Goal: Information Seeking & Learning: Find contact information

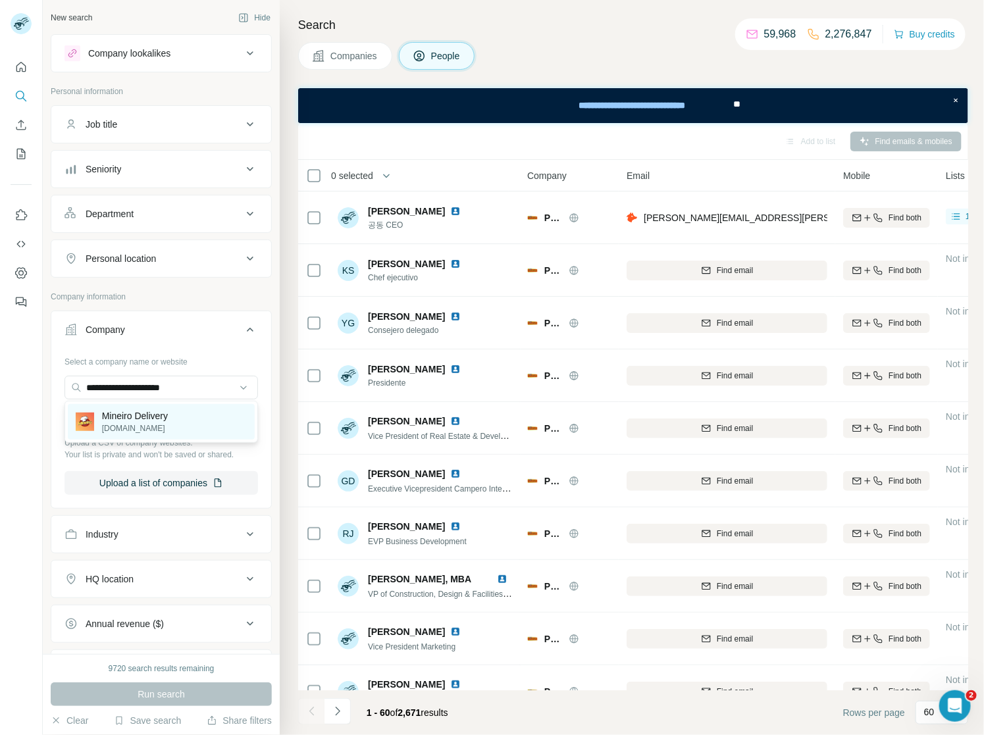
type input "**********"
click at [163, 415] on p "Mineiro Delivery" at bounding box center [135, 415] width 66 height 13
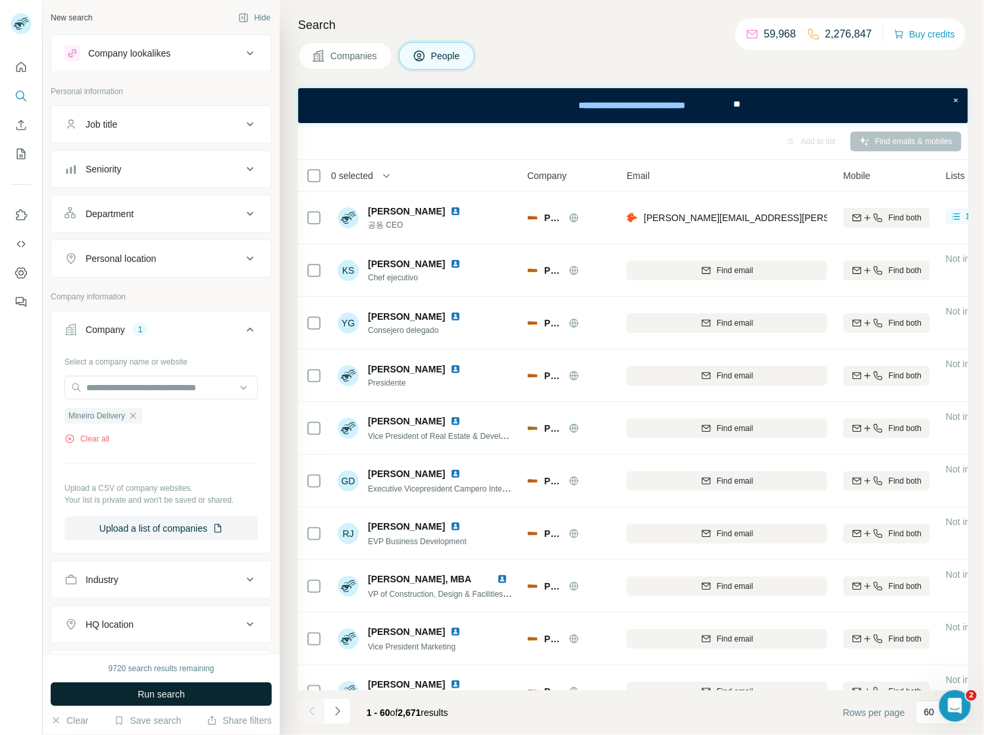
click at [142, 697] on span "Run search" at bounding box center [161, 694] width 47 height 13
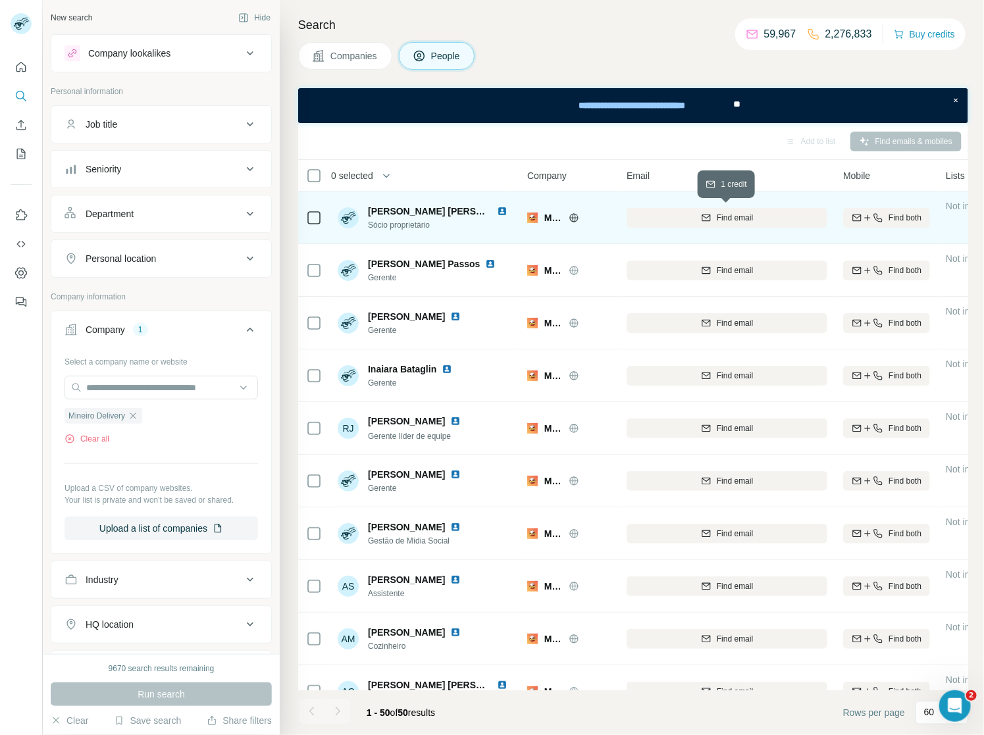
click at [742, 219] on span "Find email" at bounding box center [735, 218] width 36 height 12
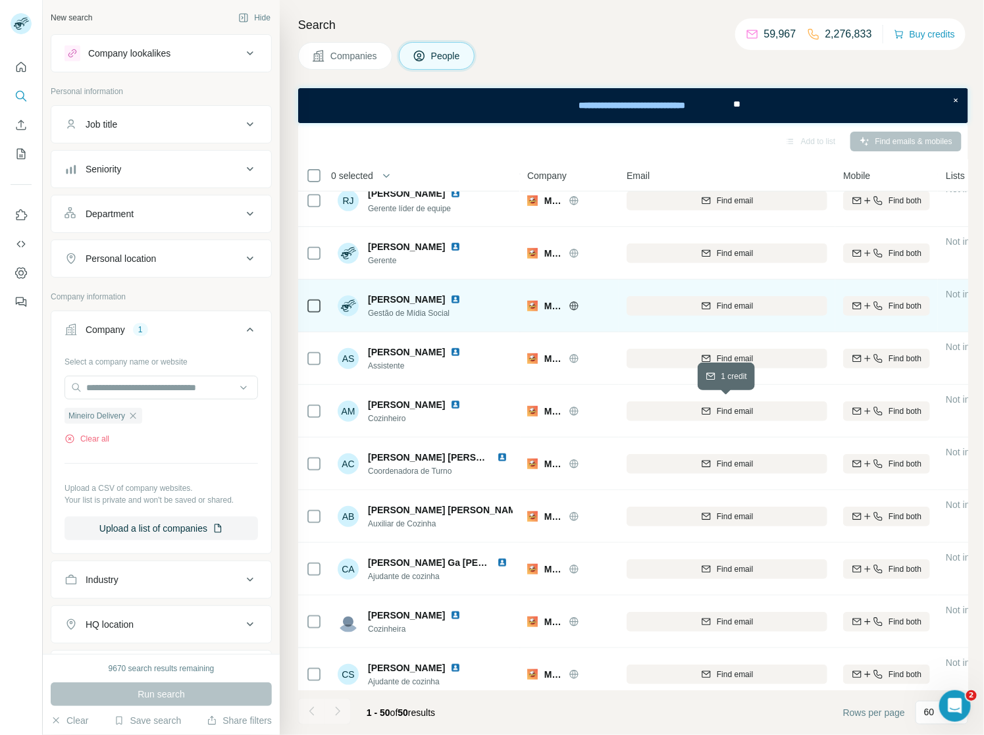
scroll to position [228, 0]
click at [750, 303] on span "Find email" at bounding box center [735, 306] width 36 height 12
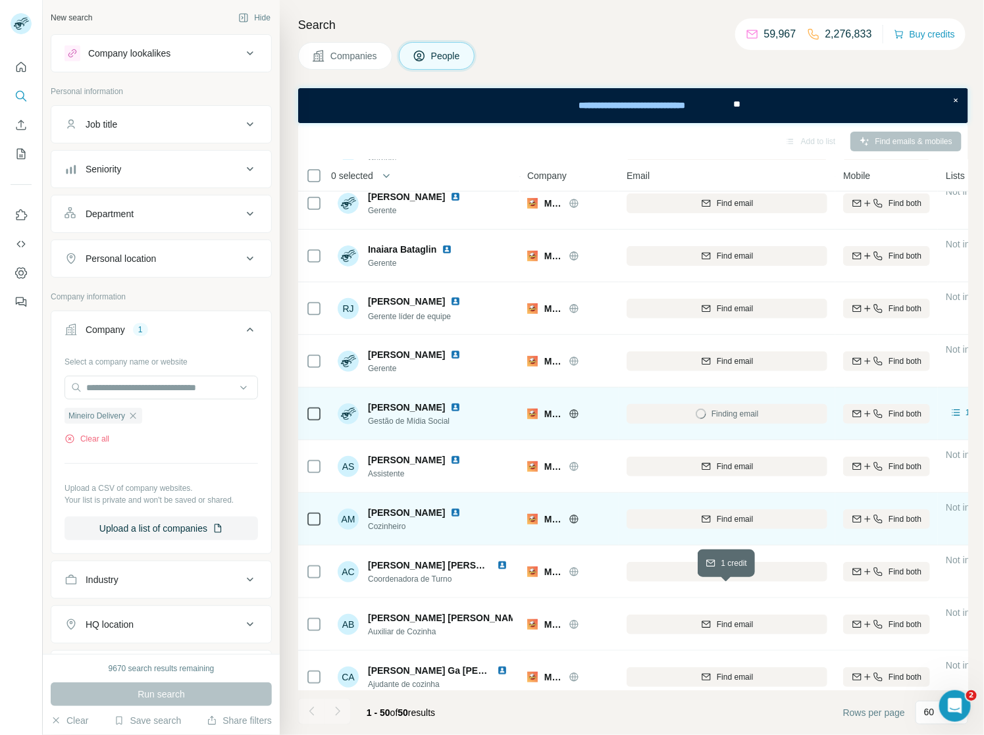
scroll to position [0, 0]
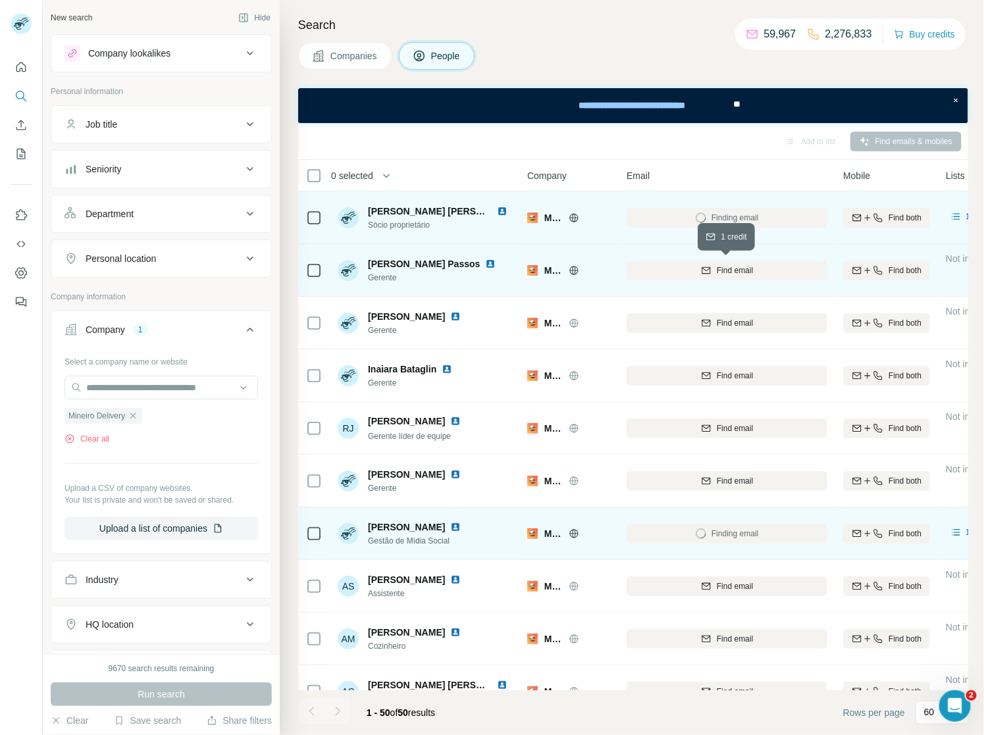
click at [742, 269] on span "Find email" at bounding box center [735, 271] width 36 height 12
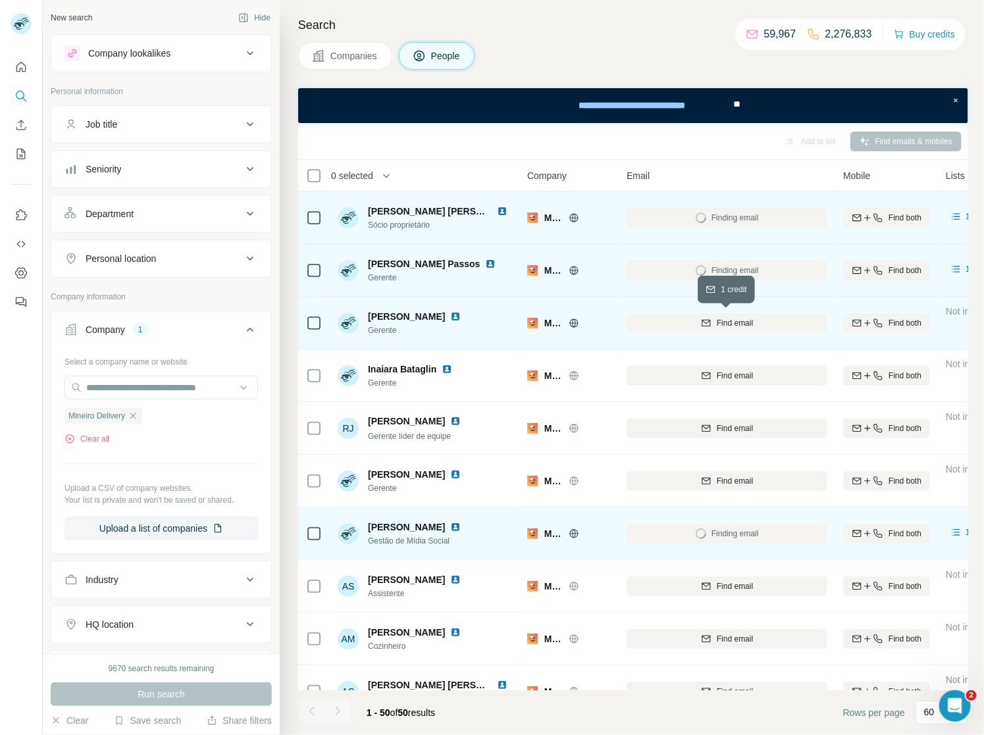
click at [735, 321] on span "Find email" at bounding box center [735, 323] width 36 height 12
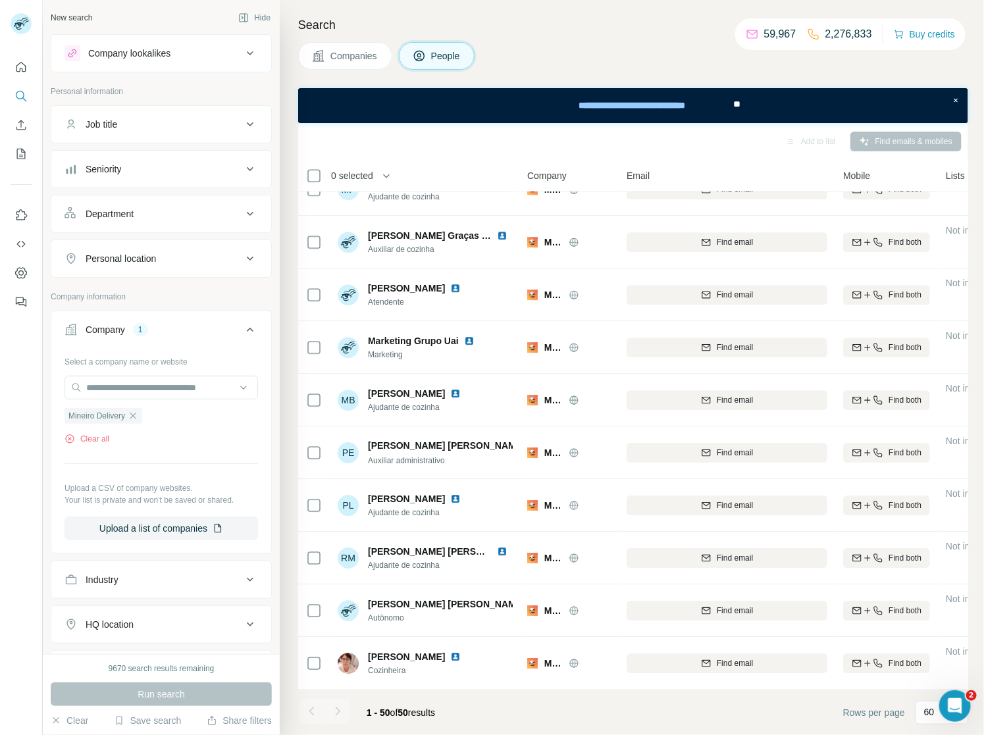
scroll to position [1459, 0]
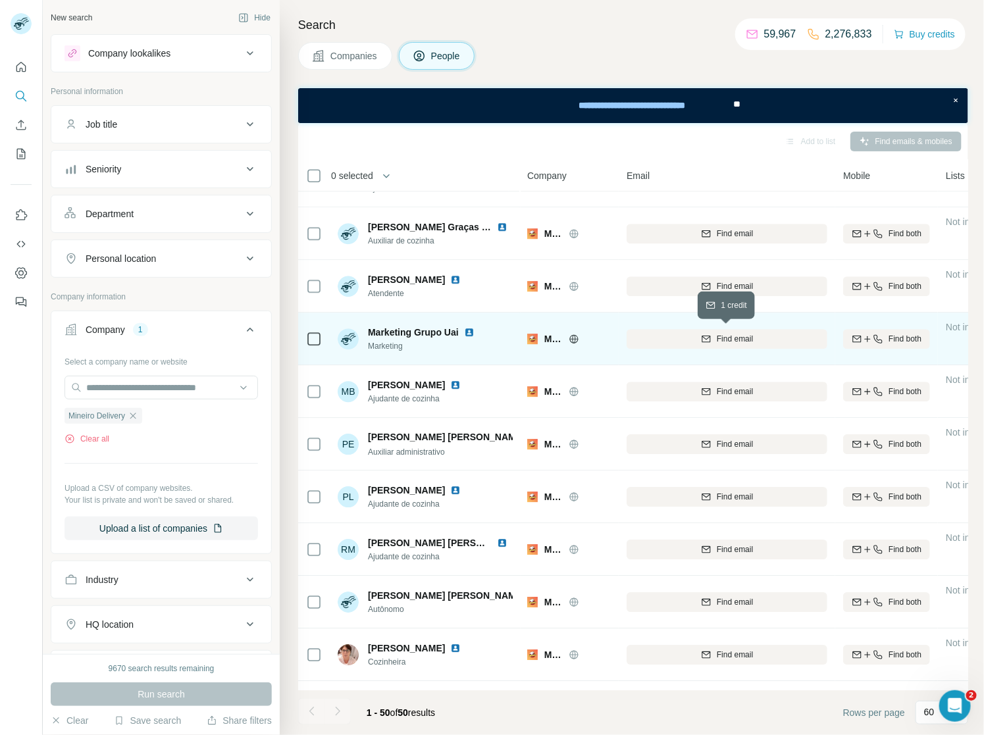
click at [725, 340] on span "Find email" at bounding box center [735, 339] width 36 height 12
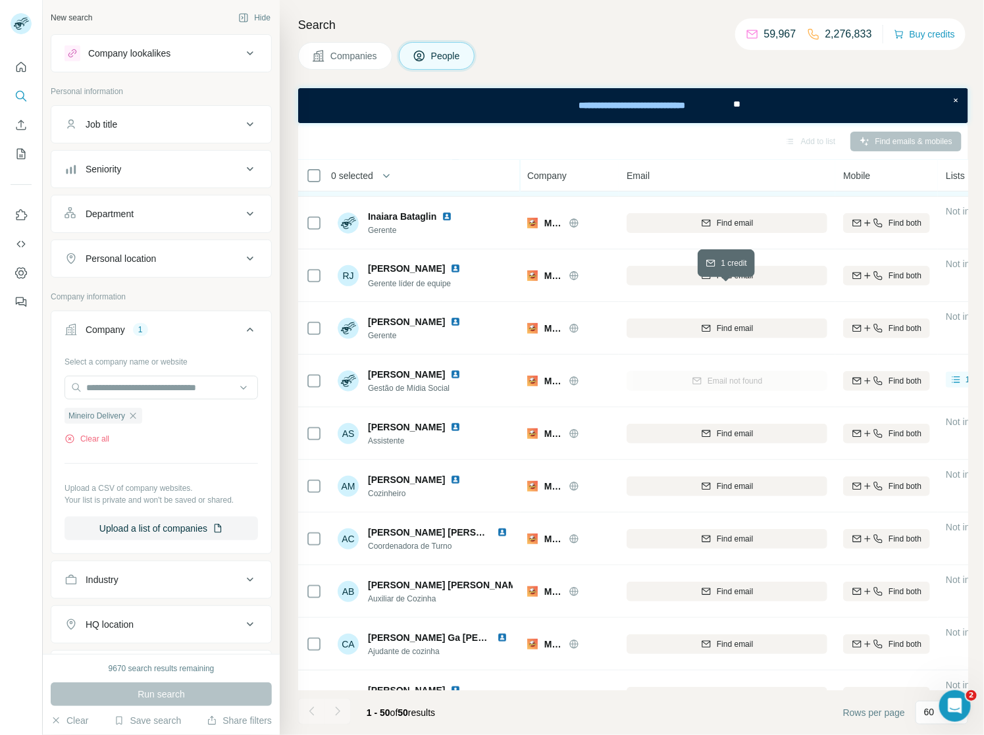
scroll to position [0, 0]
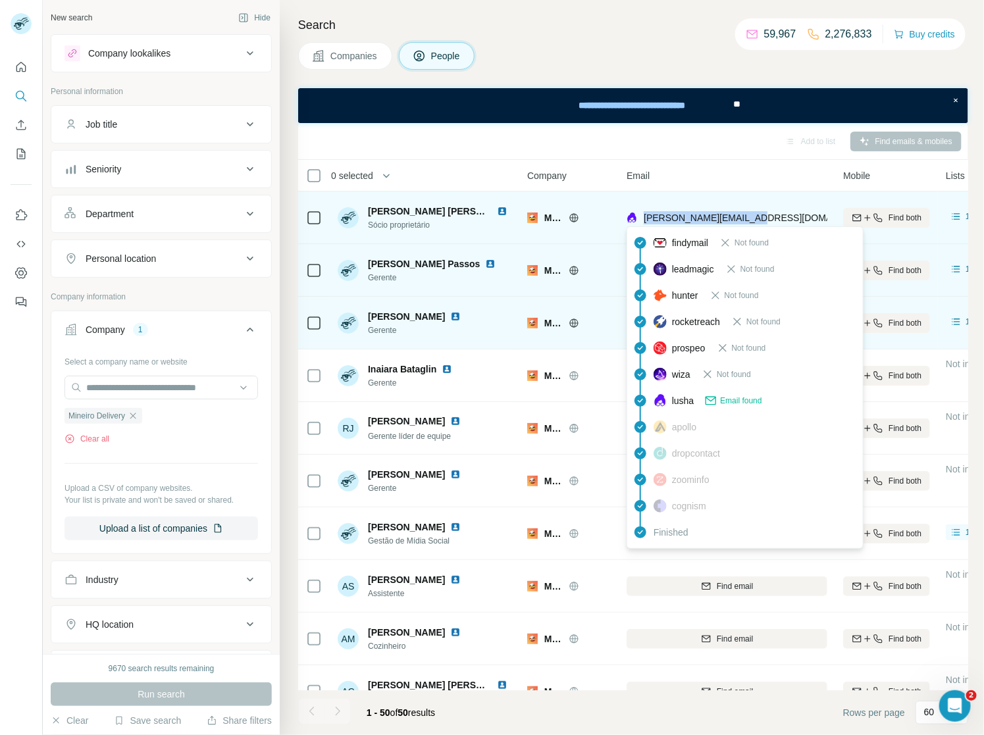
drag, startPoint x: 756, startPoint y: 219, endPoint x: 643, endPoint y: 219, distance: 113.2
click at [643, 219] on div "[PERSON_NAME][EMAIL_ADDRESS][DOMAIN_NAME]" at bounding box center [727, 217] width 201 height 36
copy span "[PERSON_NAME][EMAIL_ADDRESS][DOMAIN_NAME]"
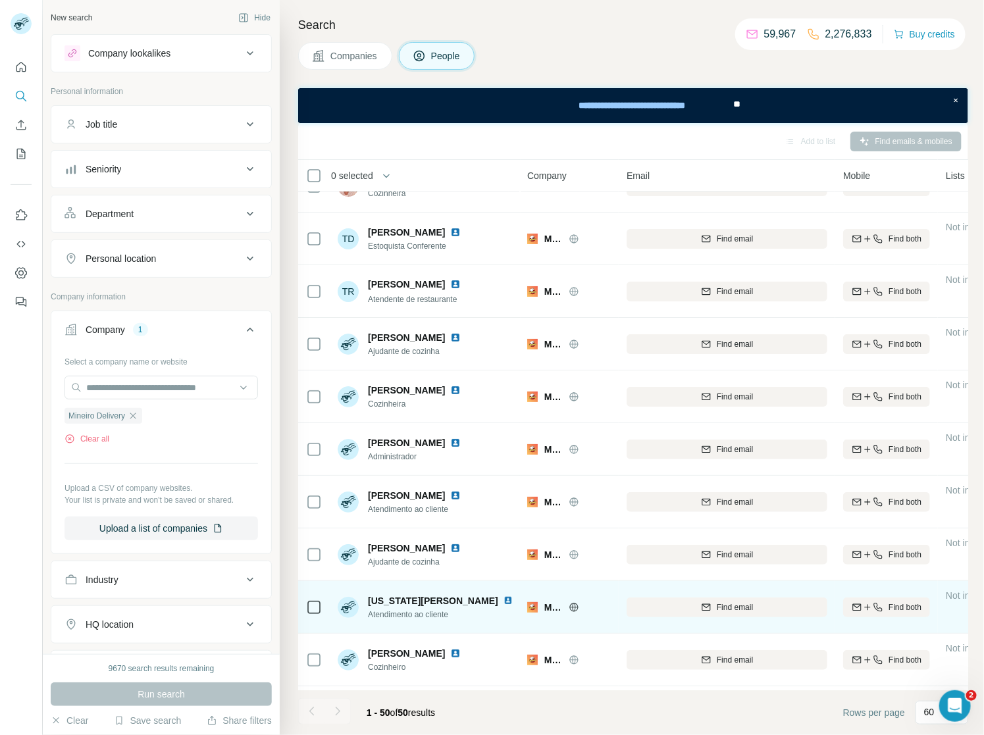
scroll to position [2134, 0]
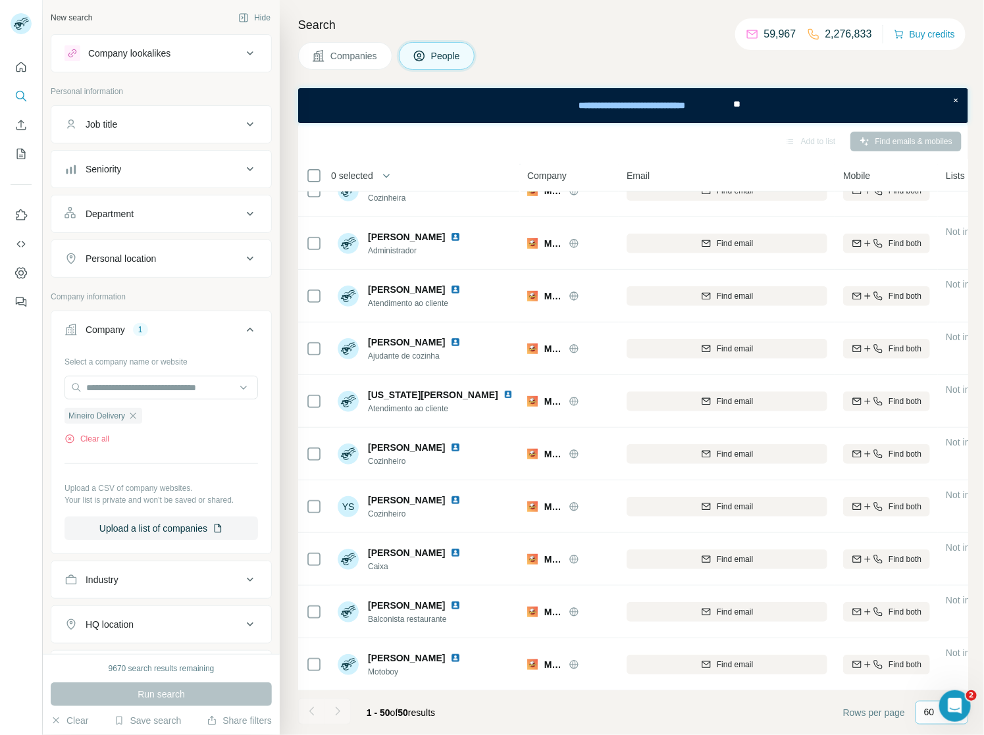
click at [926, 713] on p "60" at bounding box center [929, 712] width 11 height 13
click at [344, 714] on div at bounding box center [338, 711] width 26 height 26
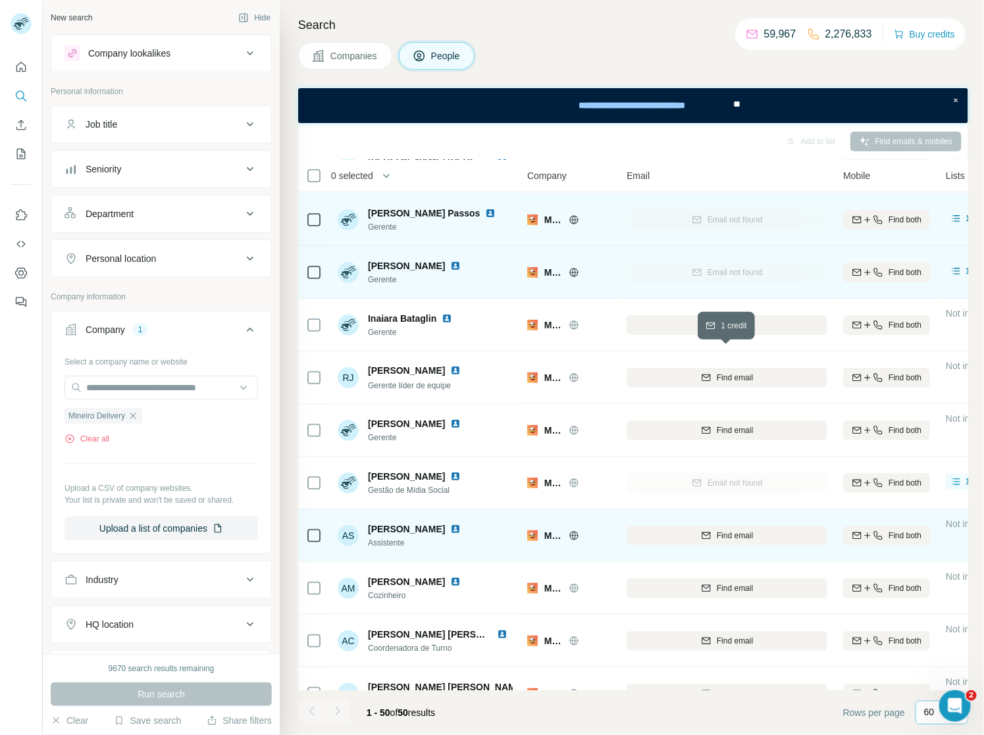
scroll to position [47, 0]
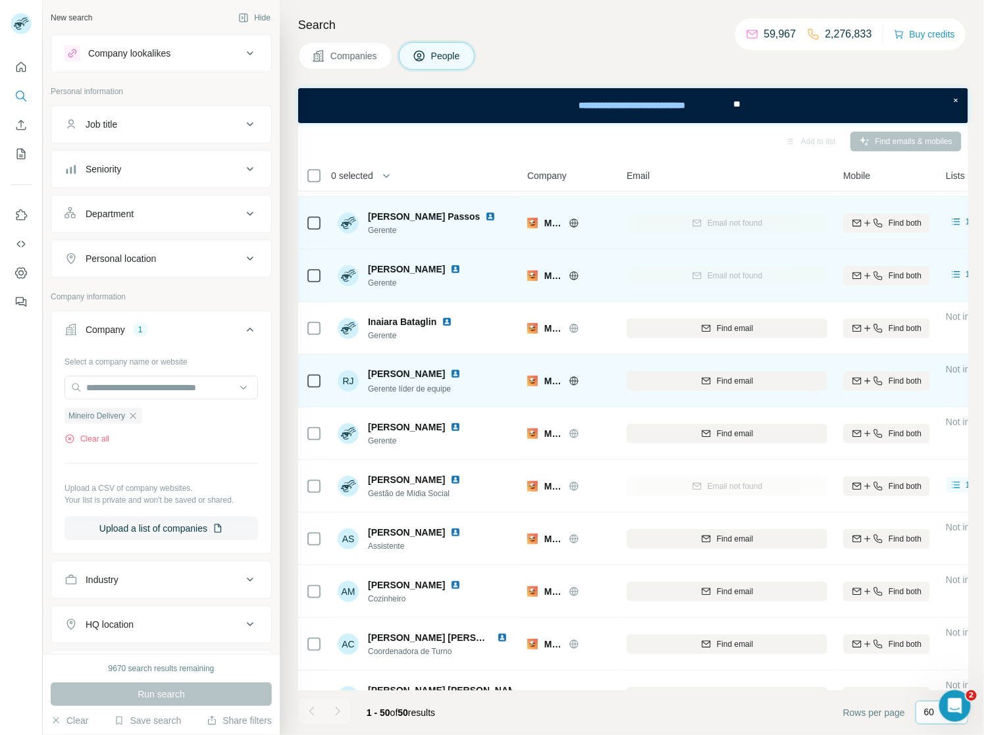
click at [737, 387] on button "Find email" at bounding box center [727, 381] width 201 height 20
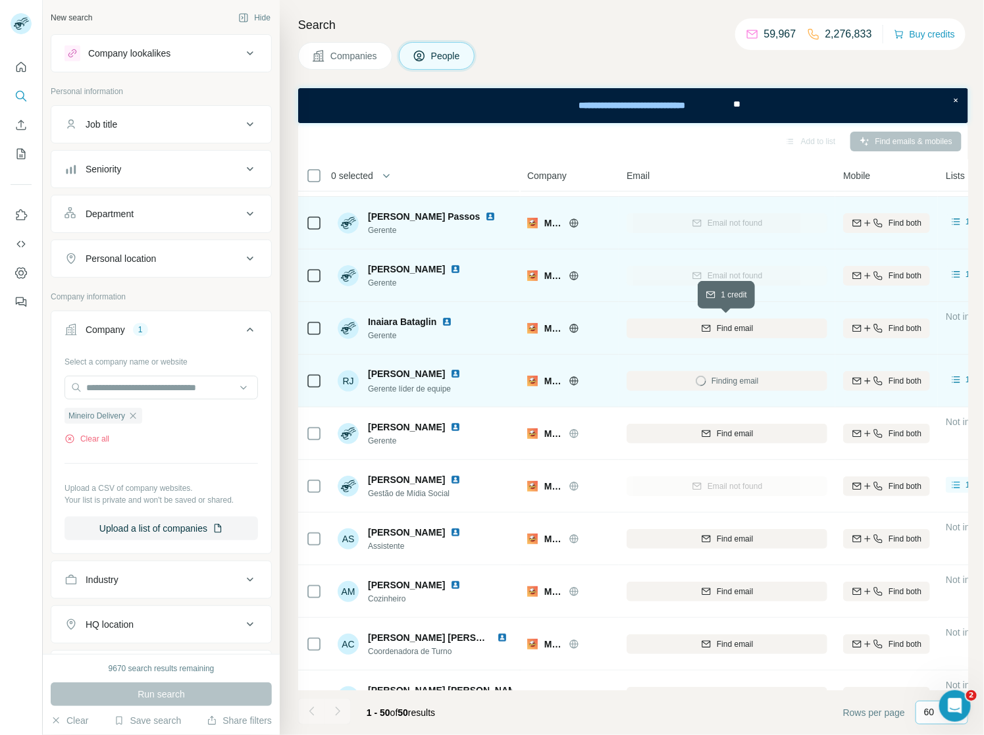
click at [747, 325] on span "Find email" at bounding box center [735, 329] width 36 height 12
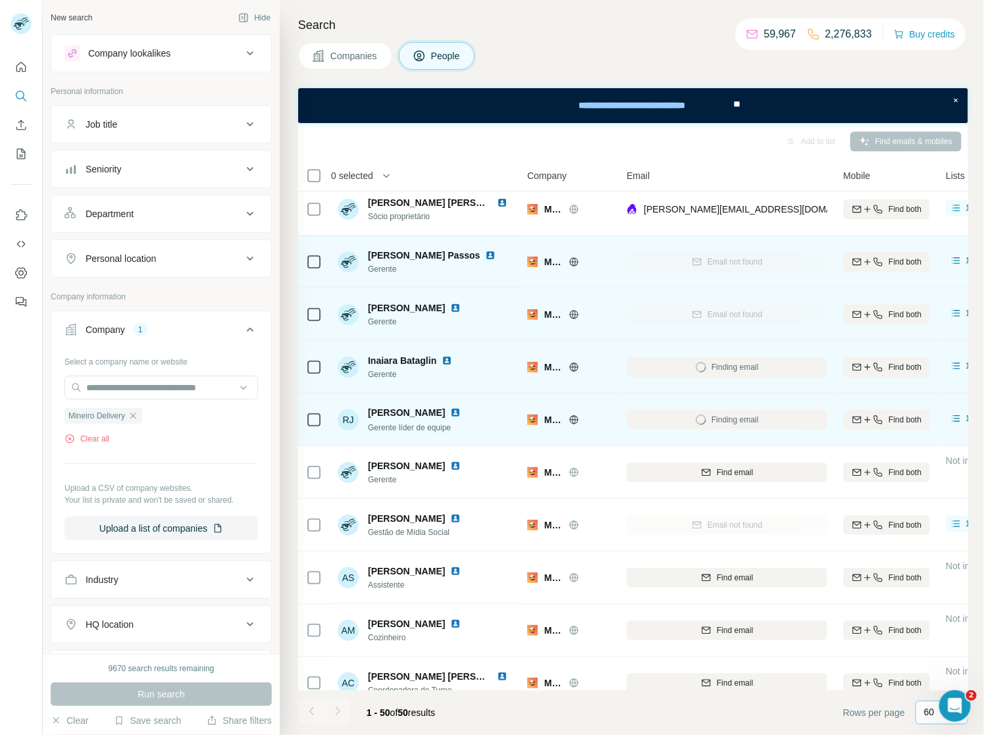
scroll to position [9, 0]
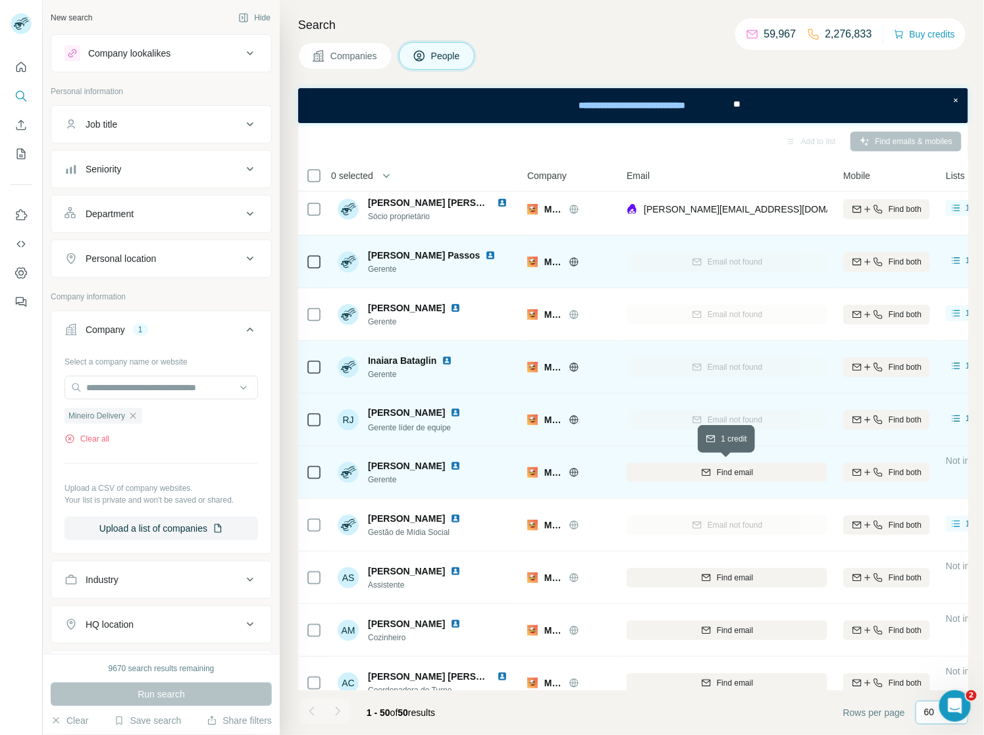
click at [726, 475] on span "Find email" at bounding box center [735, 473] width 36 height 12
drag, startPoint x: 639, startPoint y: 473, endPoint x: 808, endPoint y: 479, distance: 169.3
click at [808, 479] on div "[EMAIL_ADDRESS][PERSON_NAME][DOMAIN_NAME]" at bounding box center [727, 472] width 201 height 36
copy div "[EMAIL_ADDRESS][PERSON_NAME][DOMAIN_NAME]"
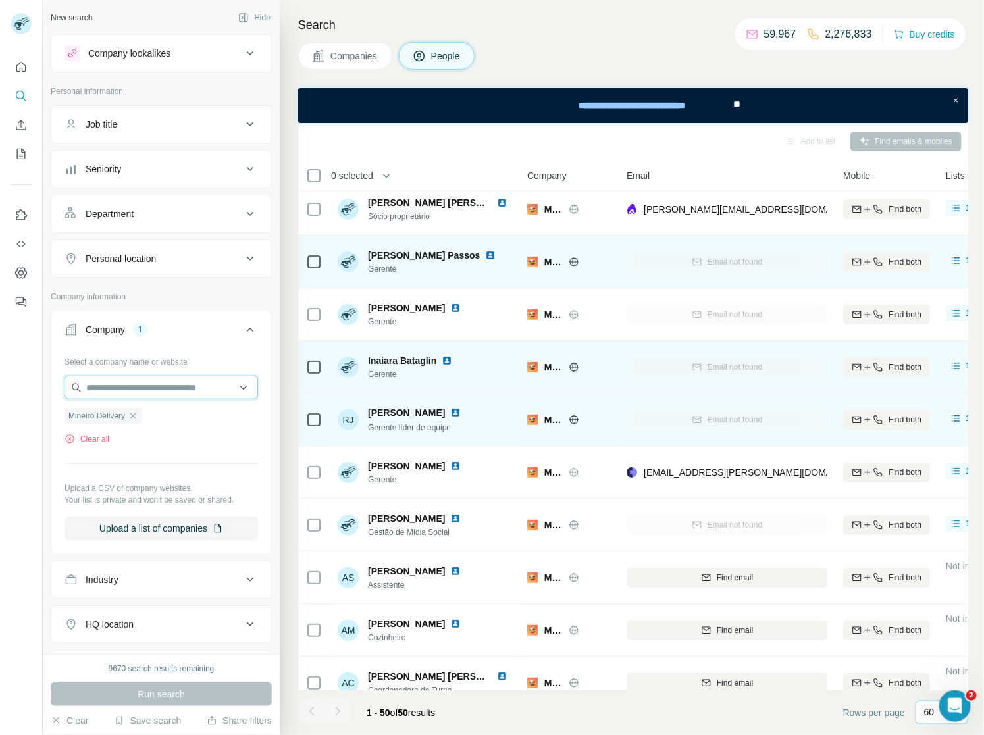
click at [142, 392] on input "text" at bounding box center [162, 388] width 194 height 24
paste input "**********"
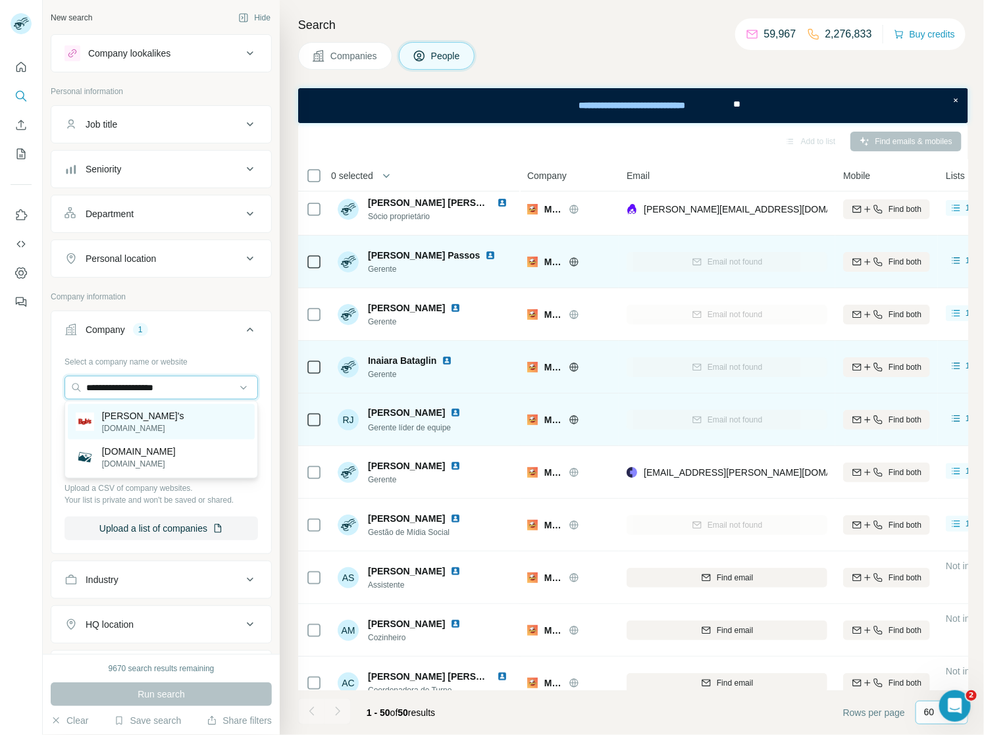
type input "**********"
click at [149, 419] on div "[PERSON_NAME]'s [DOMAIN_NAME]" at bounding box center [161, 422] width 187 height 36
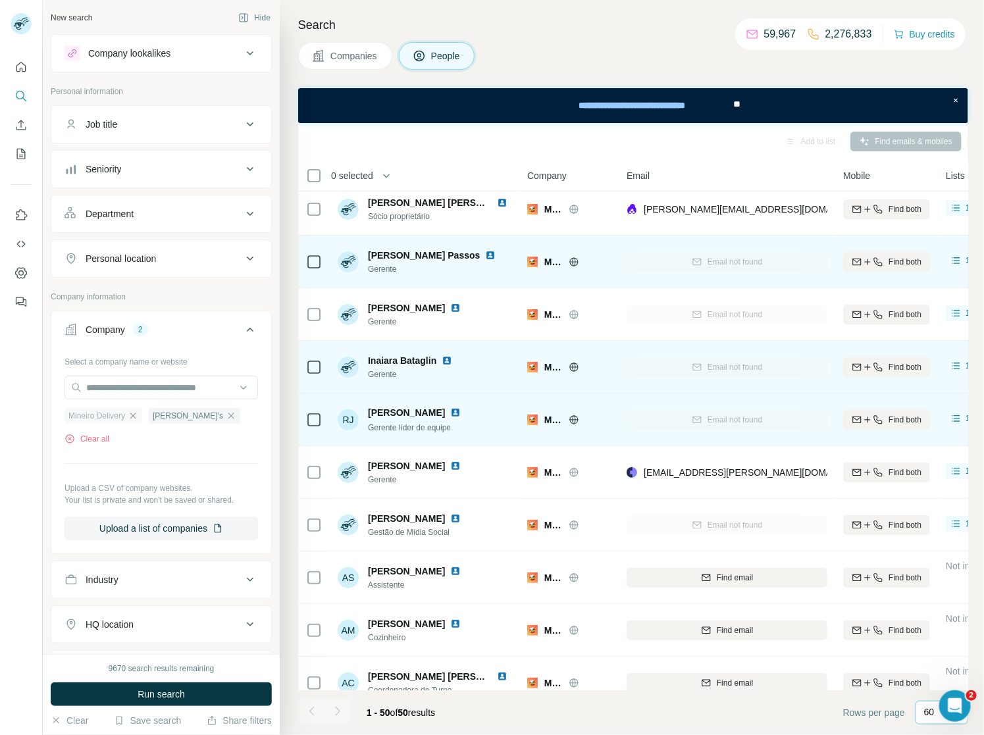
click at [136, 413] on icon "button" at bounding box center [133, 416] width 11 height 11
click at [135, 698] on button "Run search" at bounding box center [161, 695] width 221 height 24
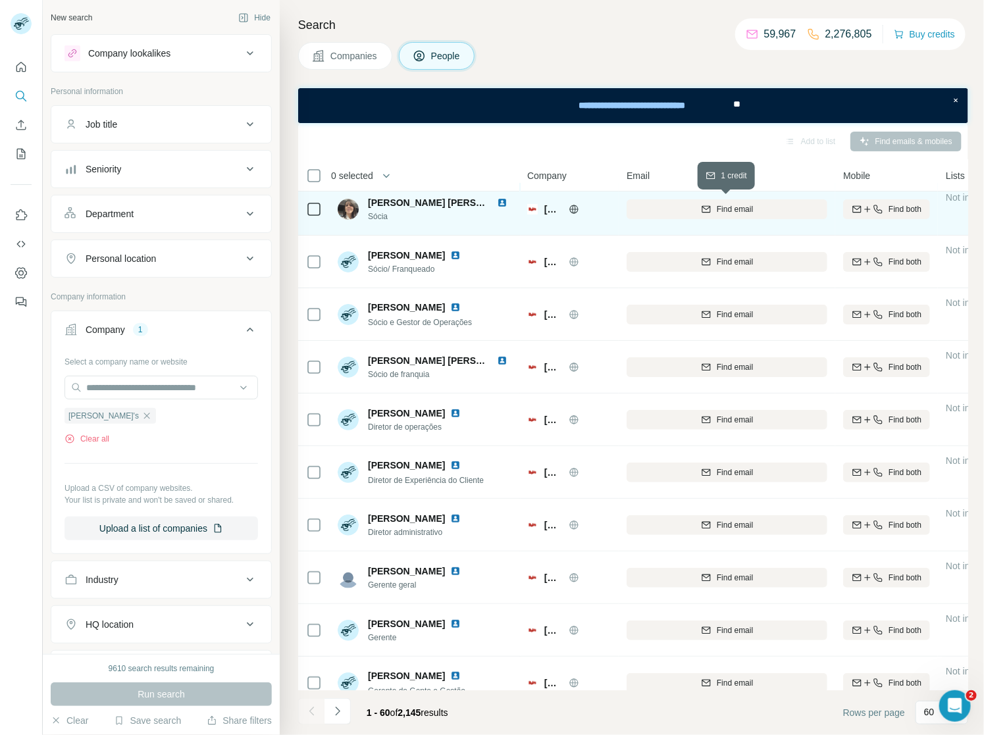
click at [747, 215] on button "Find email" at bounding box center [727, 209] width 201 height 20
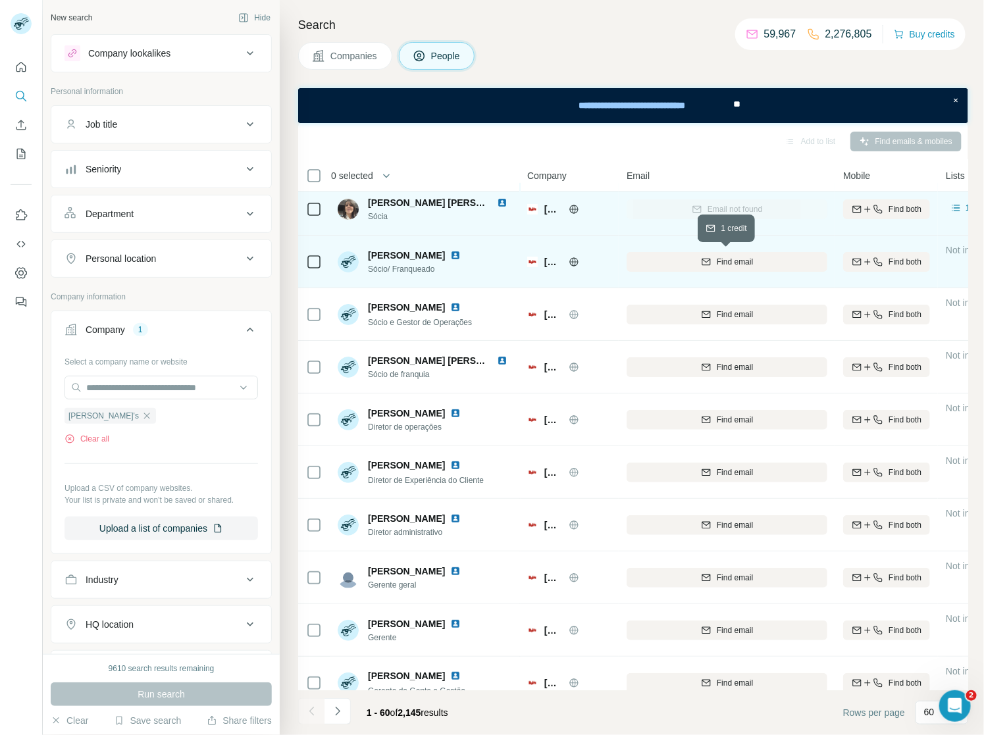
click at [729, 261] on span "Find email" at bounding box center [735, 262] width 36 height 12
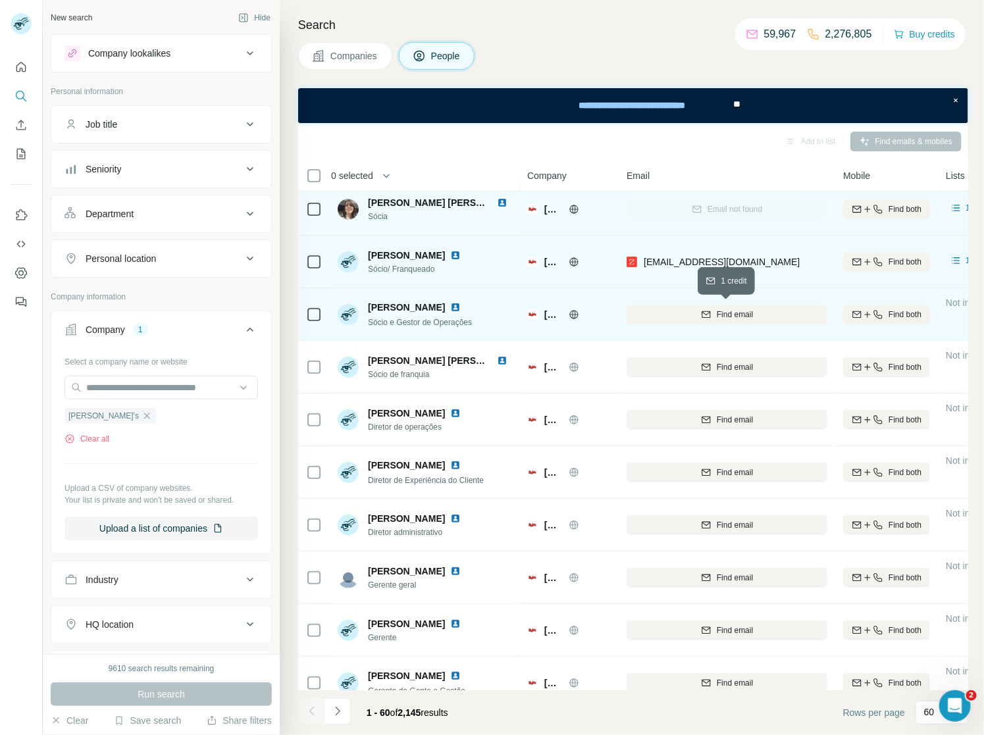
click at [741, 313] on span "Find email" at bounding box center [735, 315] width 36 height 12
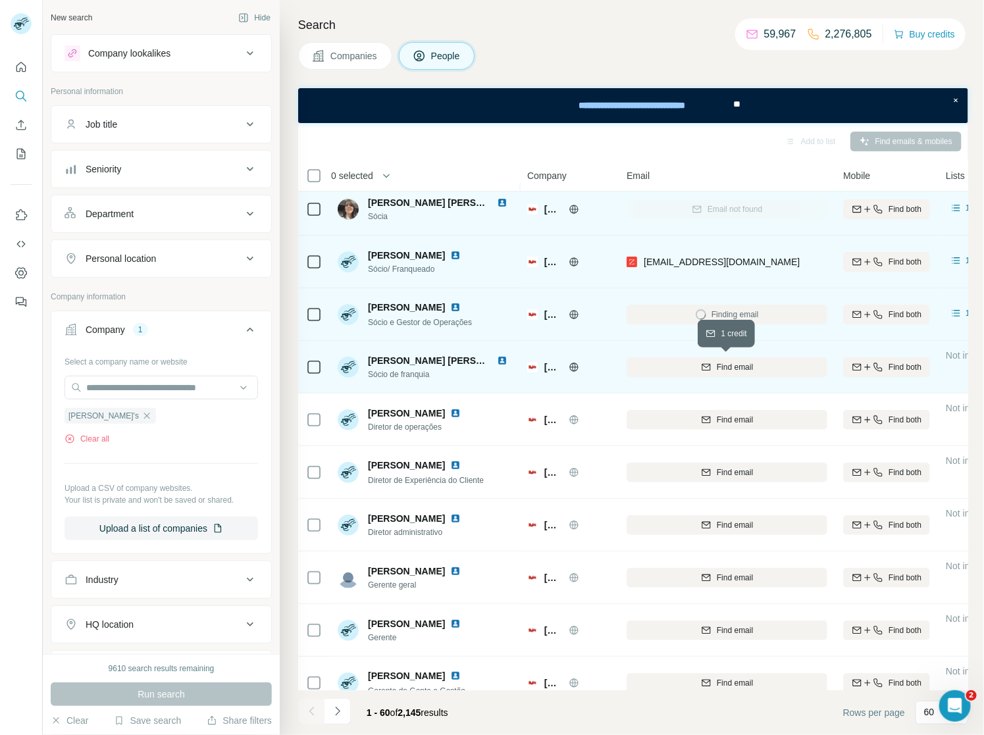
click at [733, 368] on span "Find email" at bounding box center [735, 367] width 36 height 12
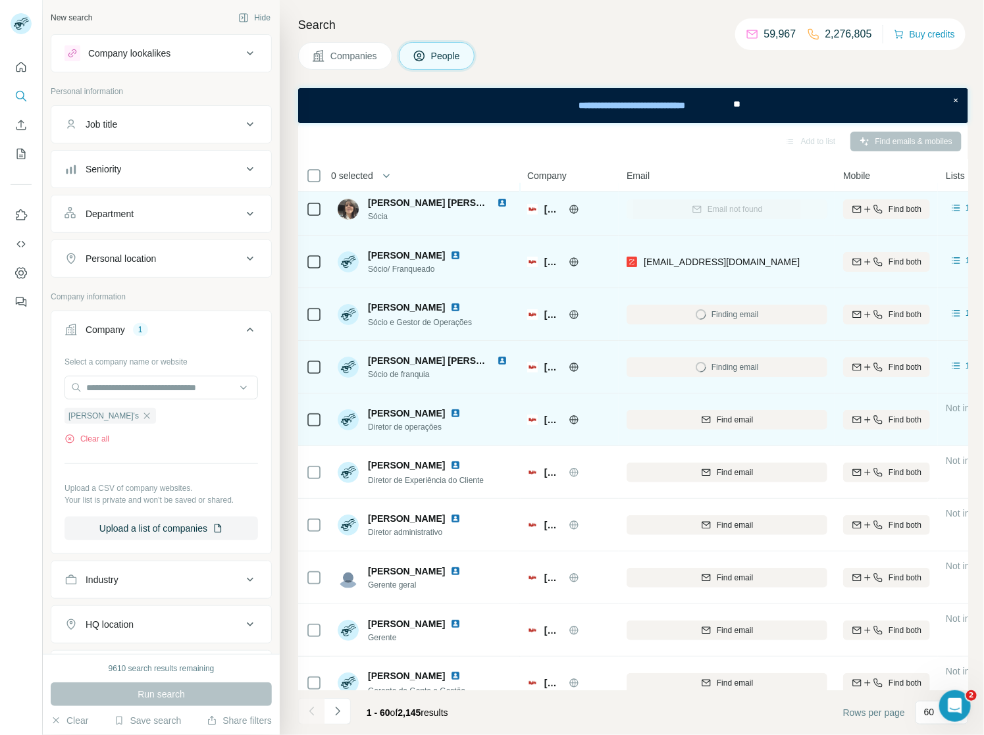
click at [745, 407] on div "Find email" at bounding box center [727, 420] width 201 height 36
click at [743, 414] on span "Find email" at bounding box center [735, 420] width 36 height 12
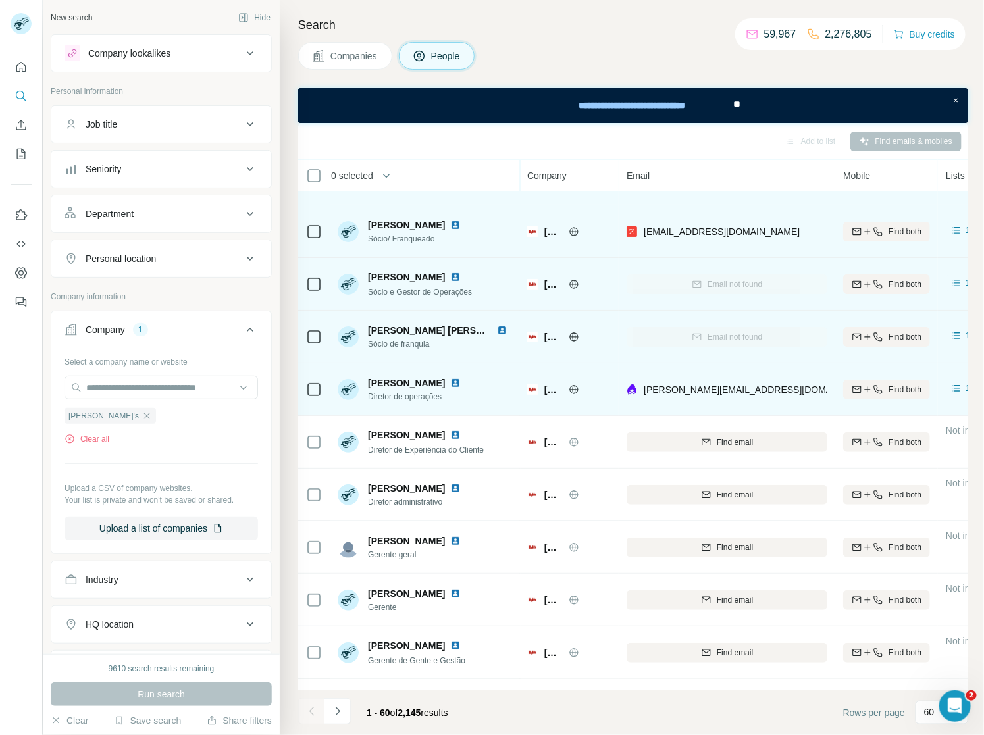
scroll to position [22, 0]
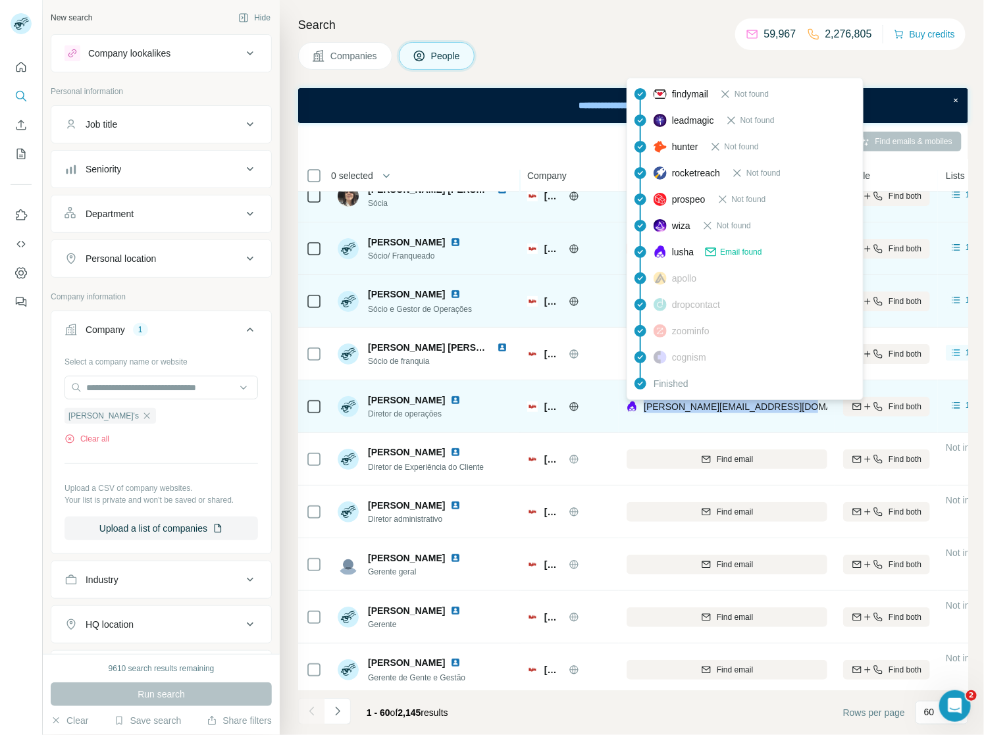
drag, startPoint x: 802, startPoint y: 409, endPoint x: 643, endPoint y: 410, distance: 159.3
click at [643, 410] on div "[PERSON_NAME][EMAIL_ADDRESS][DOMAIN_NAME]" at bounding box center [727, 406] width 201 height 36
copy span "[PERSON_NAME][EMAIL_ADDRESS][DOMAIN_NAME]"
